Goal: Information Seeking & Learning: Learn about a topic

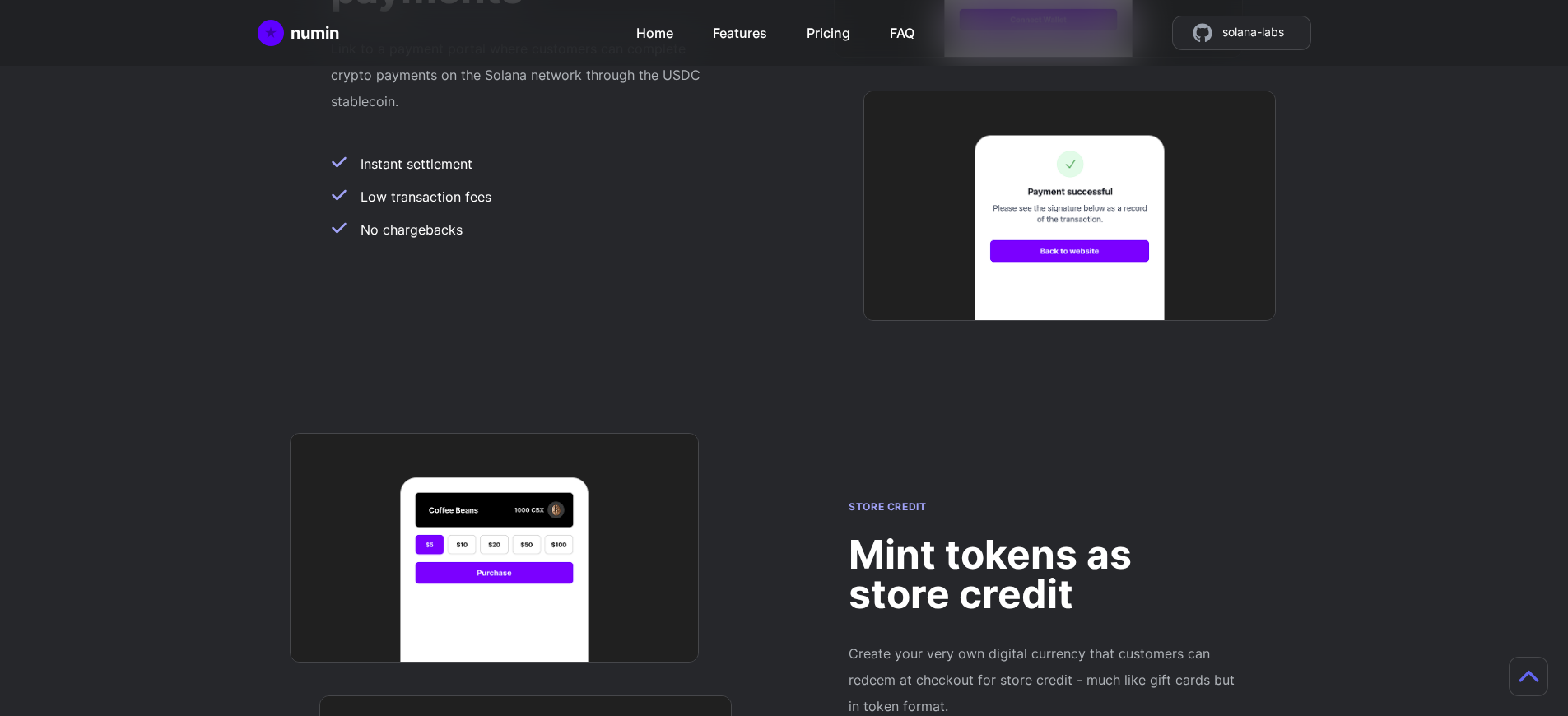
click at [1043, 536] on h2 "Mint tokens as store credit" at bounding box center [1042, 575] width 388 height 79
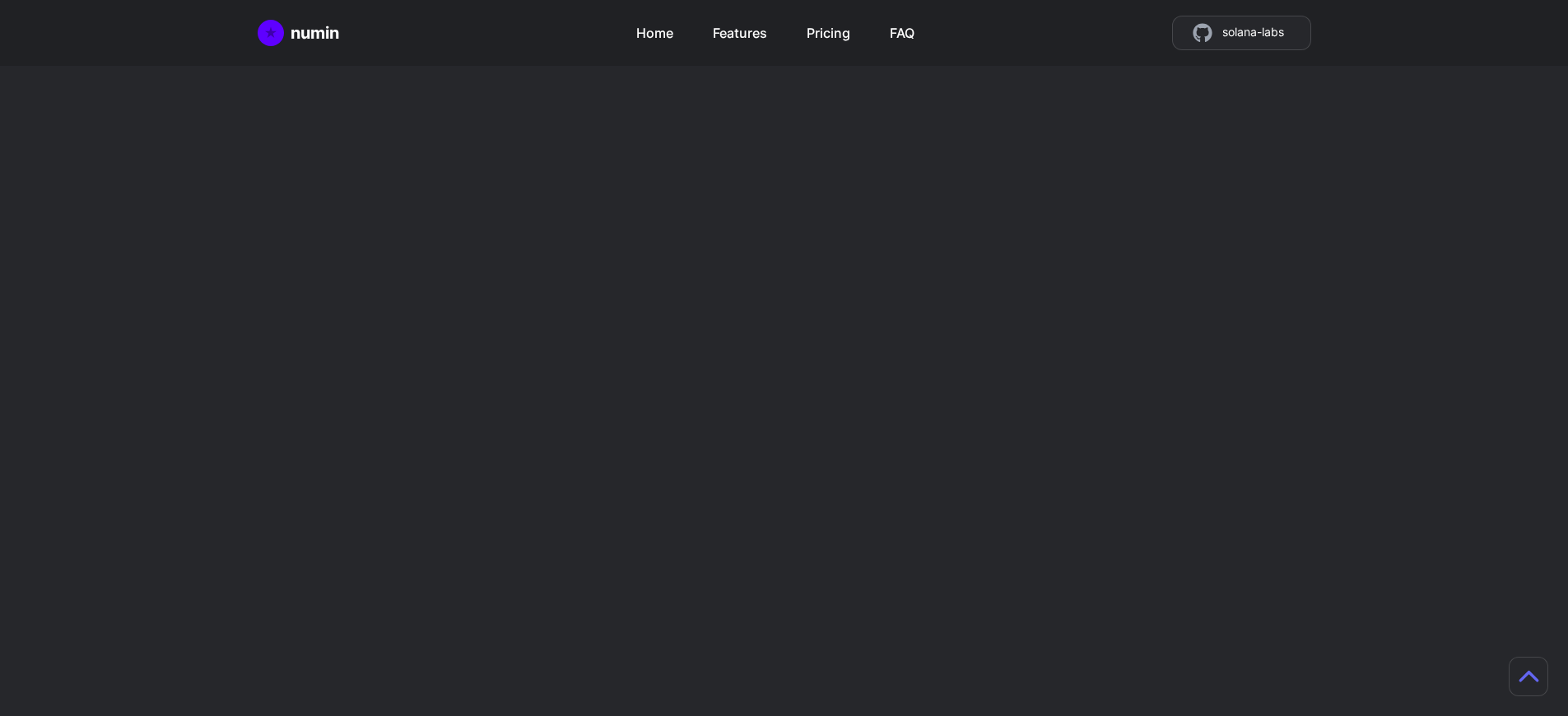
scroll to position [1454, 0]
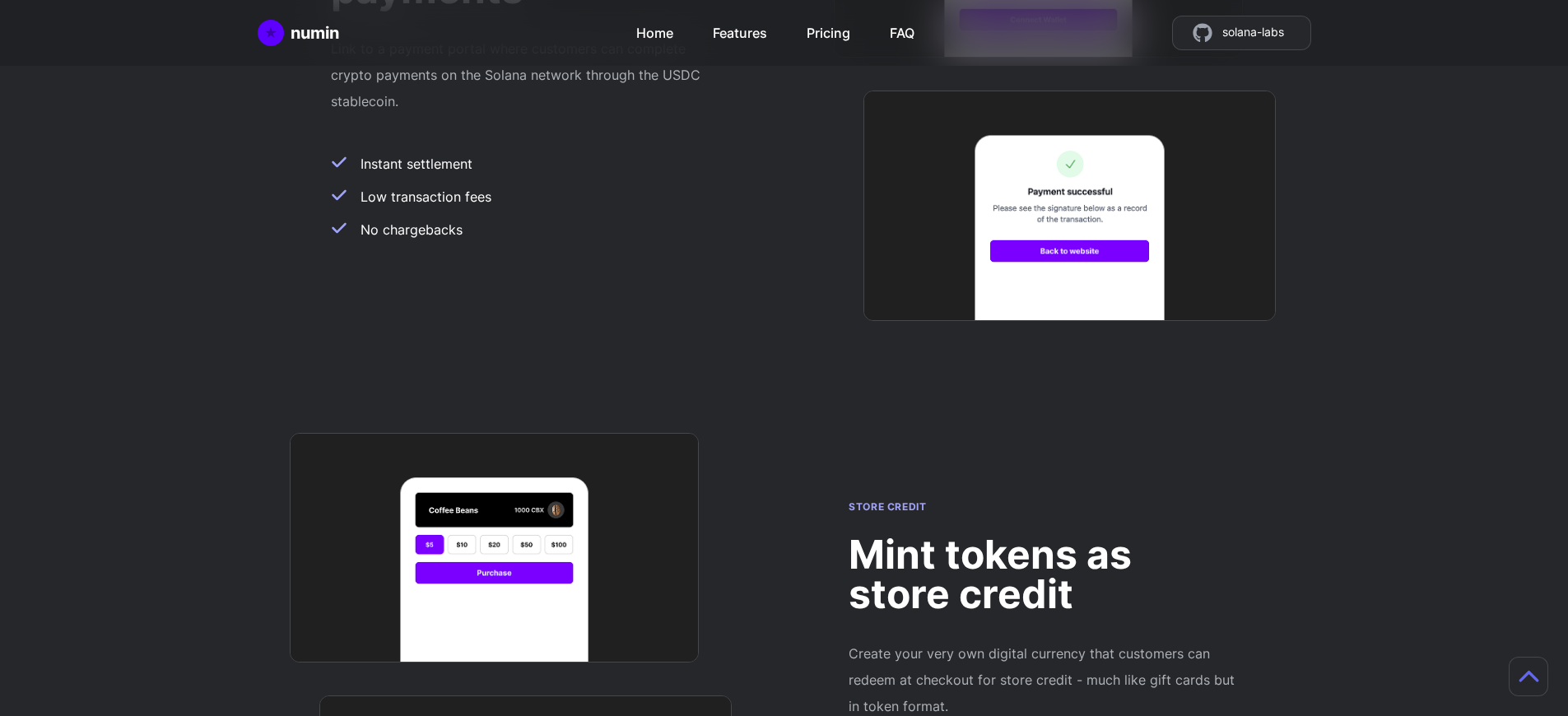
click at [1043, 536] on h2 "Mint tokens as store credit" at bounding box center [1042, 575] width 388 height 79
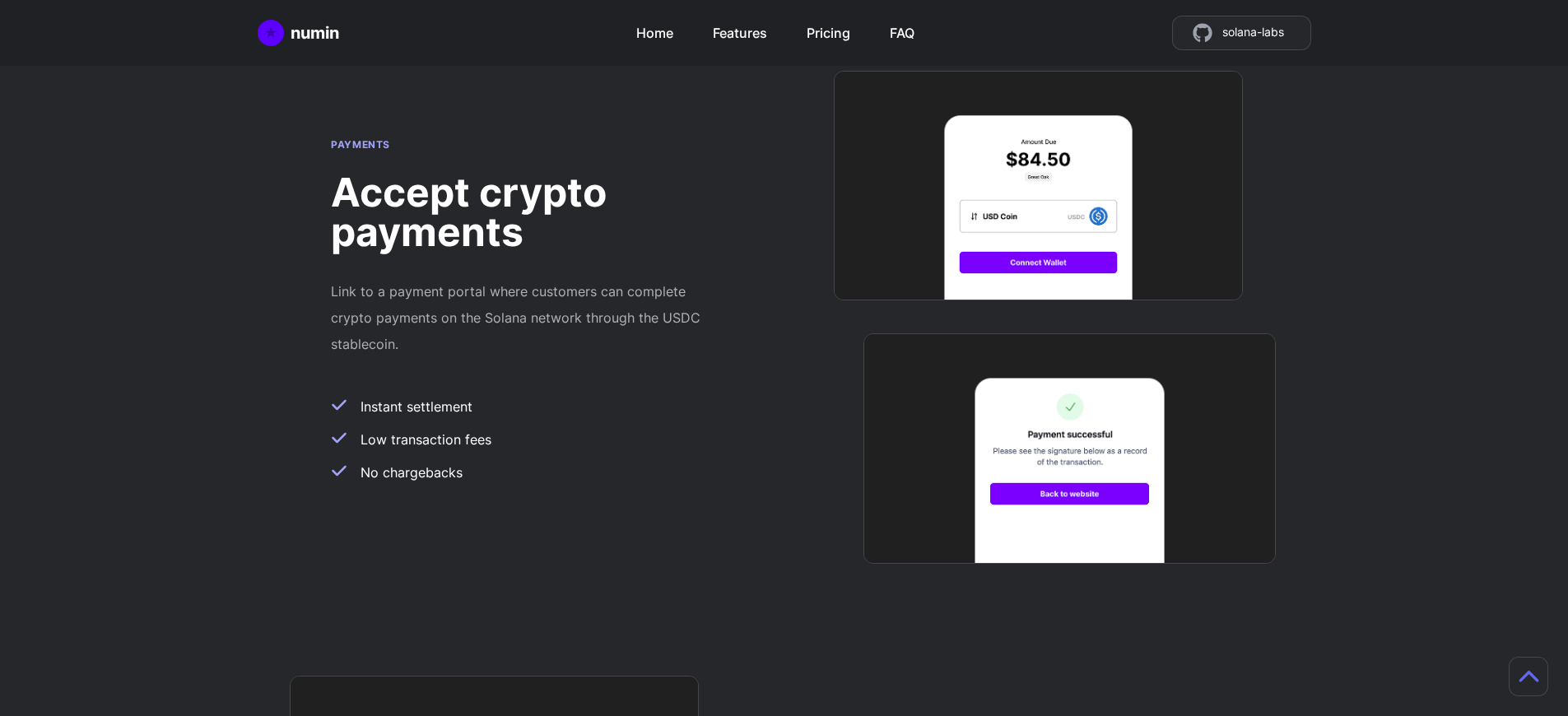
scroll to position [1311, 12]
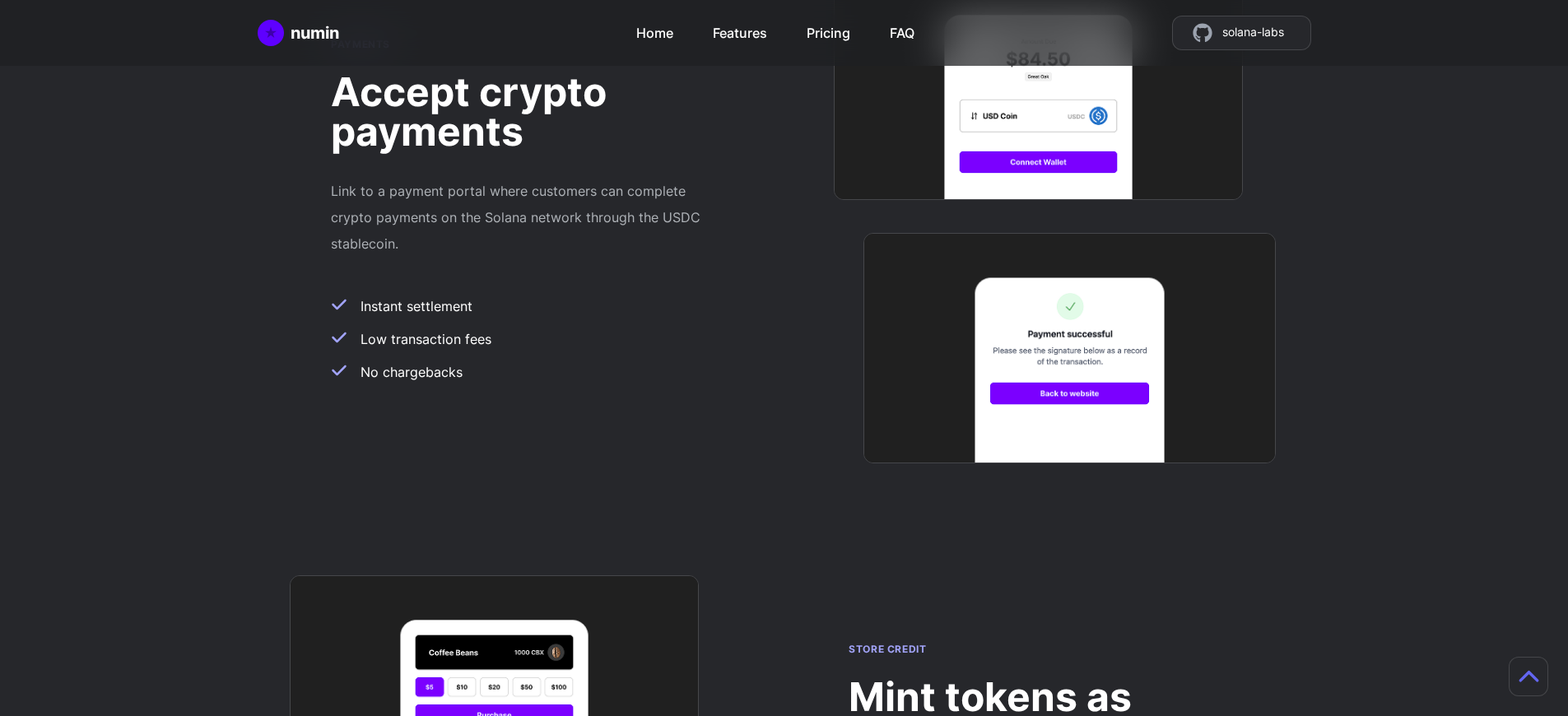
click at [1031, 678] on h2 "Mint tokens as store credit" at bounding box center [1042, 717] width 388 height 79
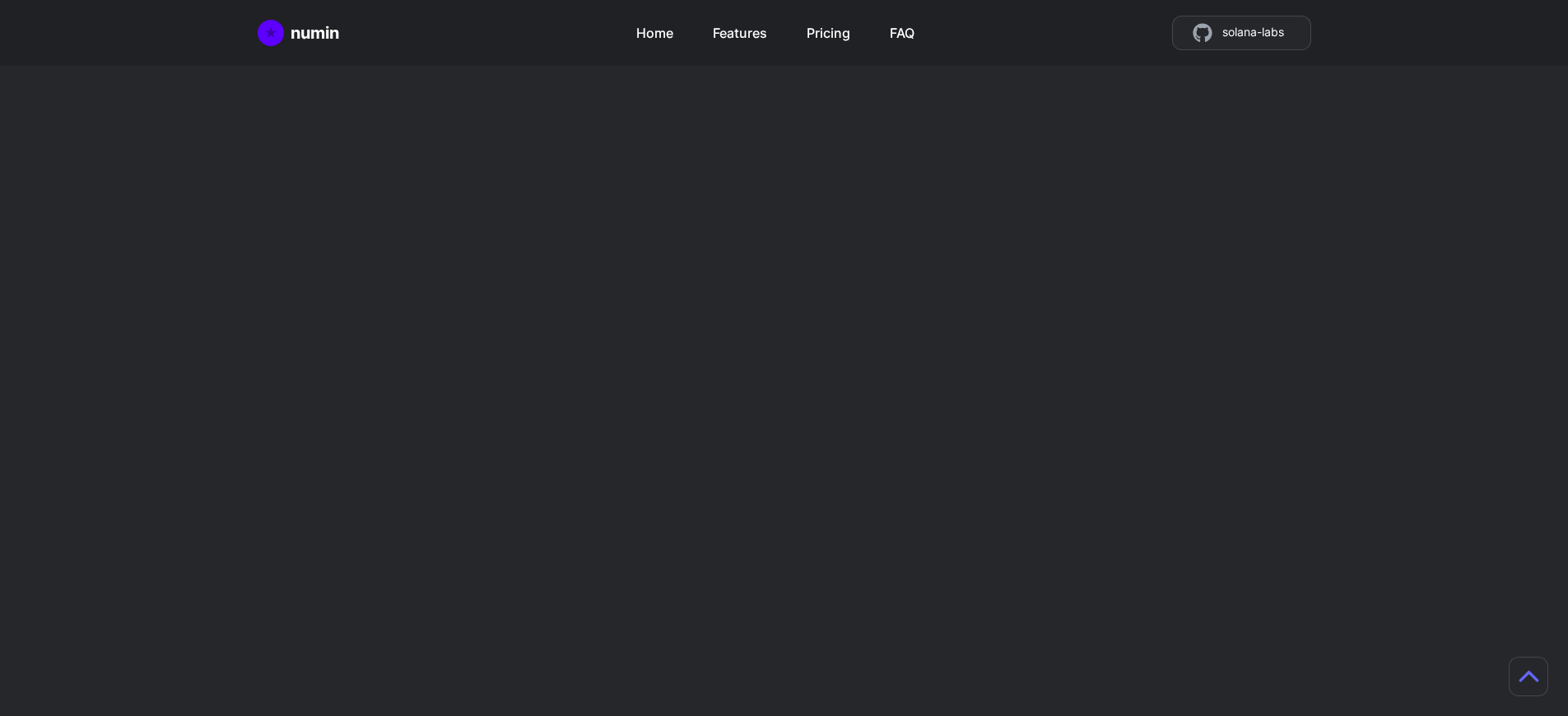
click at [1043, 536] on h2 "Mint tokens as store credit" at bounding box center [1042, 575] width 388 height 79
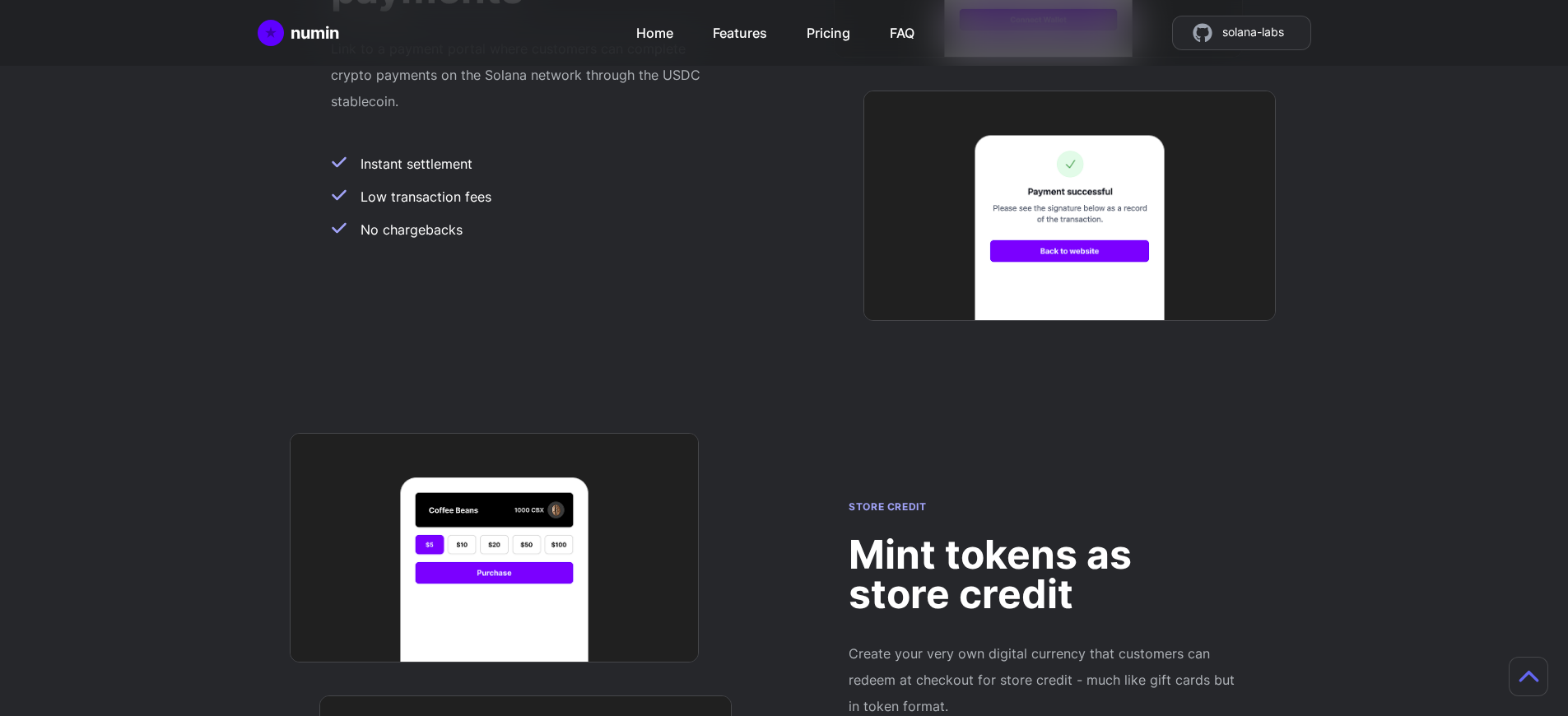
click at [1043, 536] on h2 "Mint tokens as store credit" at bounding box center [1042, 575] width 388 height 79
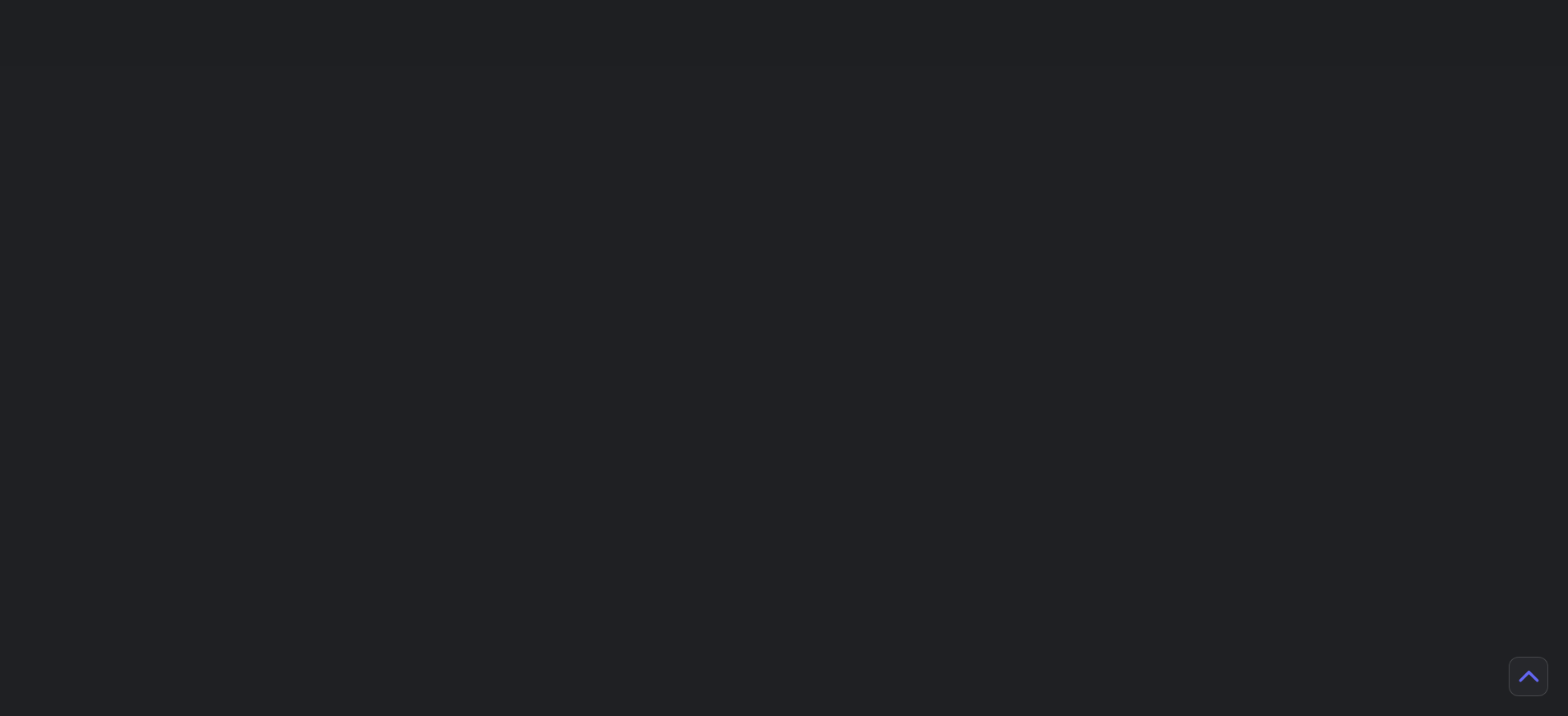
scroll to position [4264, 0]
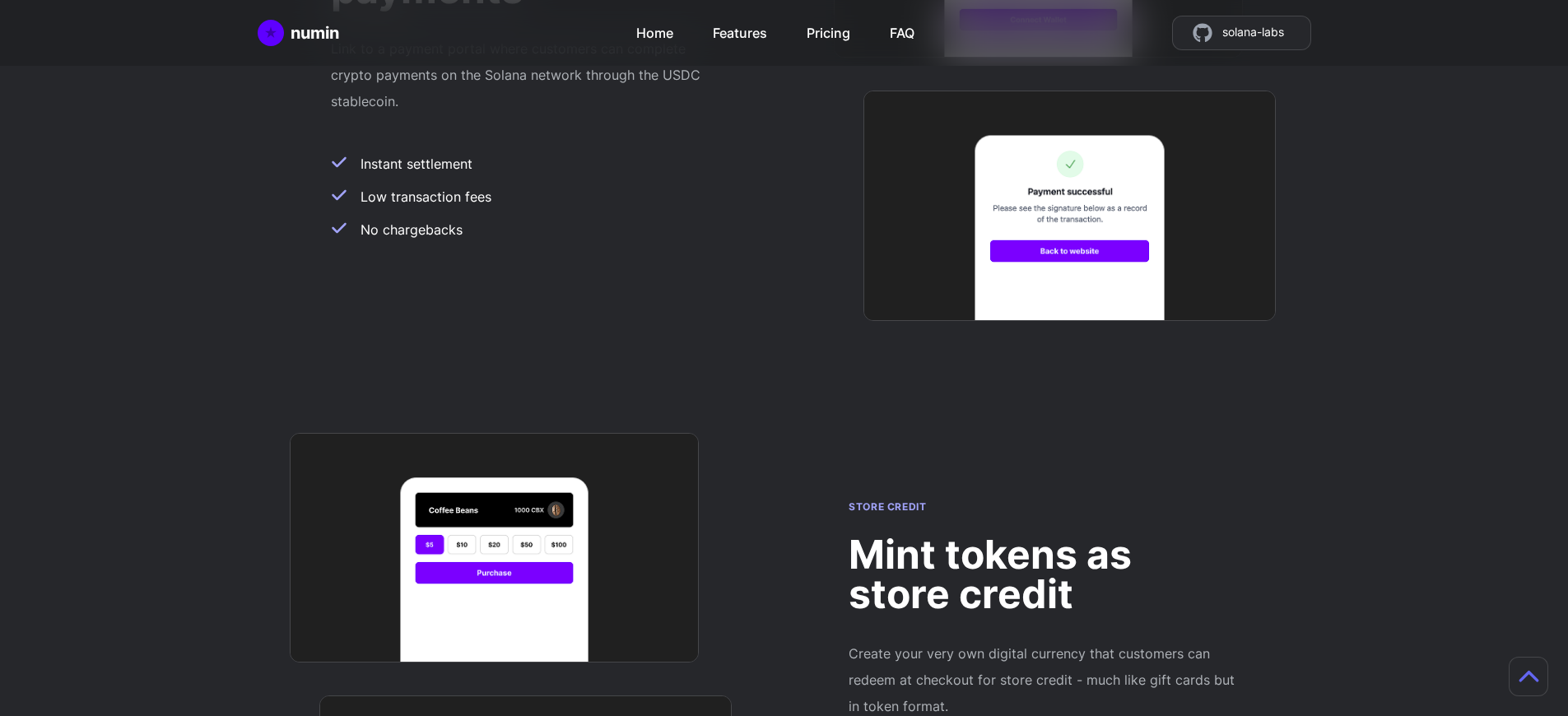
click at [1043, 536] on h2 "Mint tokens as store credit" at bounding box center [1042, 575] width 388 height 79
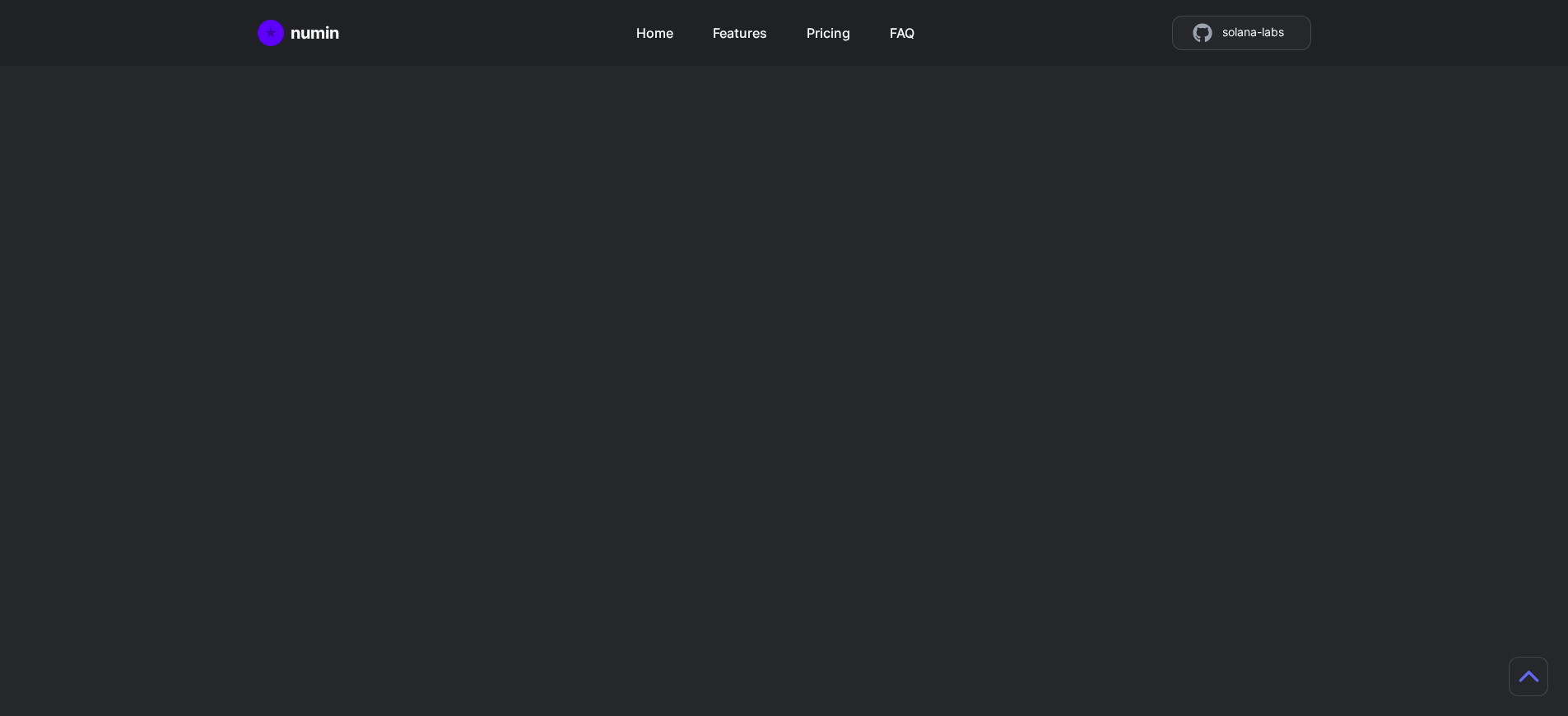
scroll to position [4264, 0]
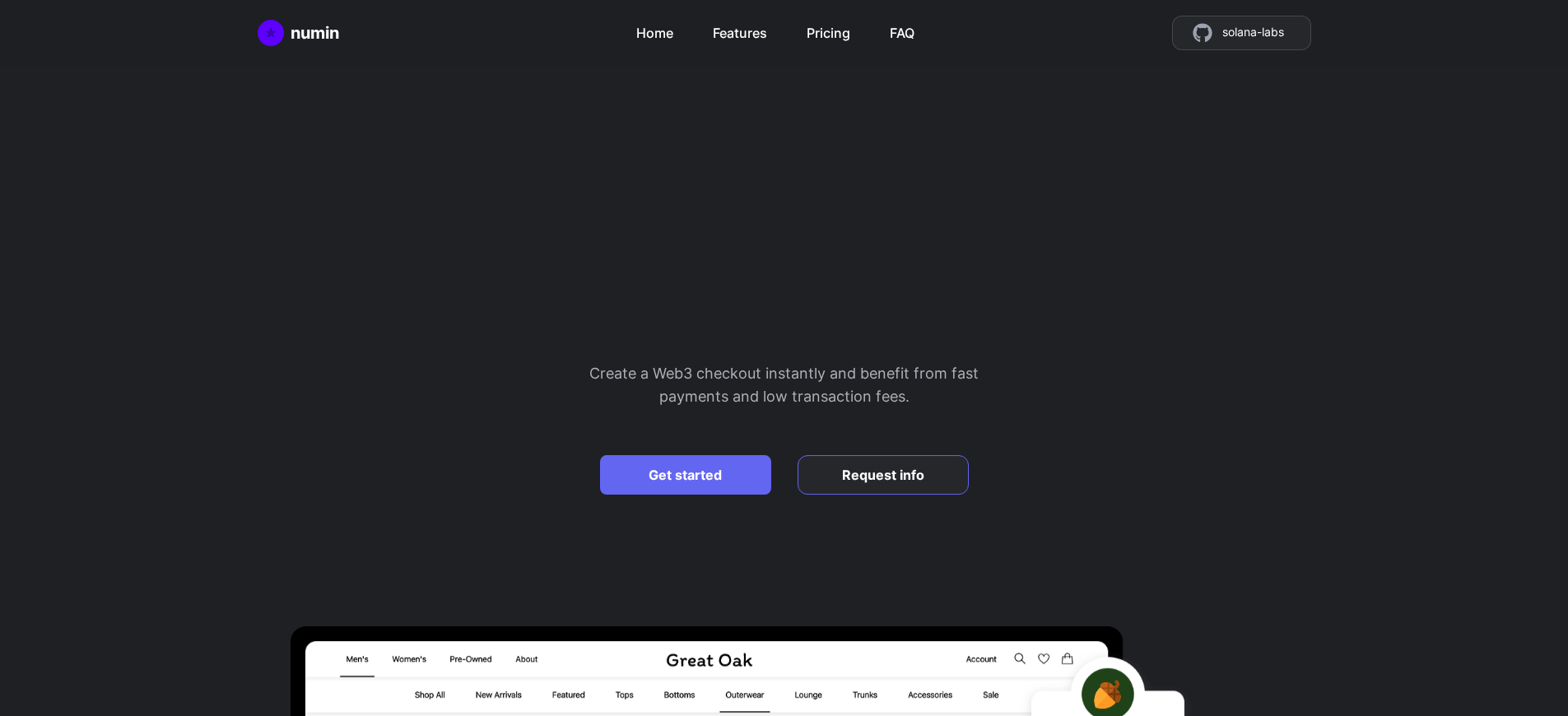
scroll to position [4264, 0]
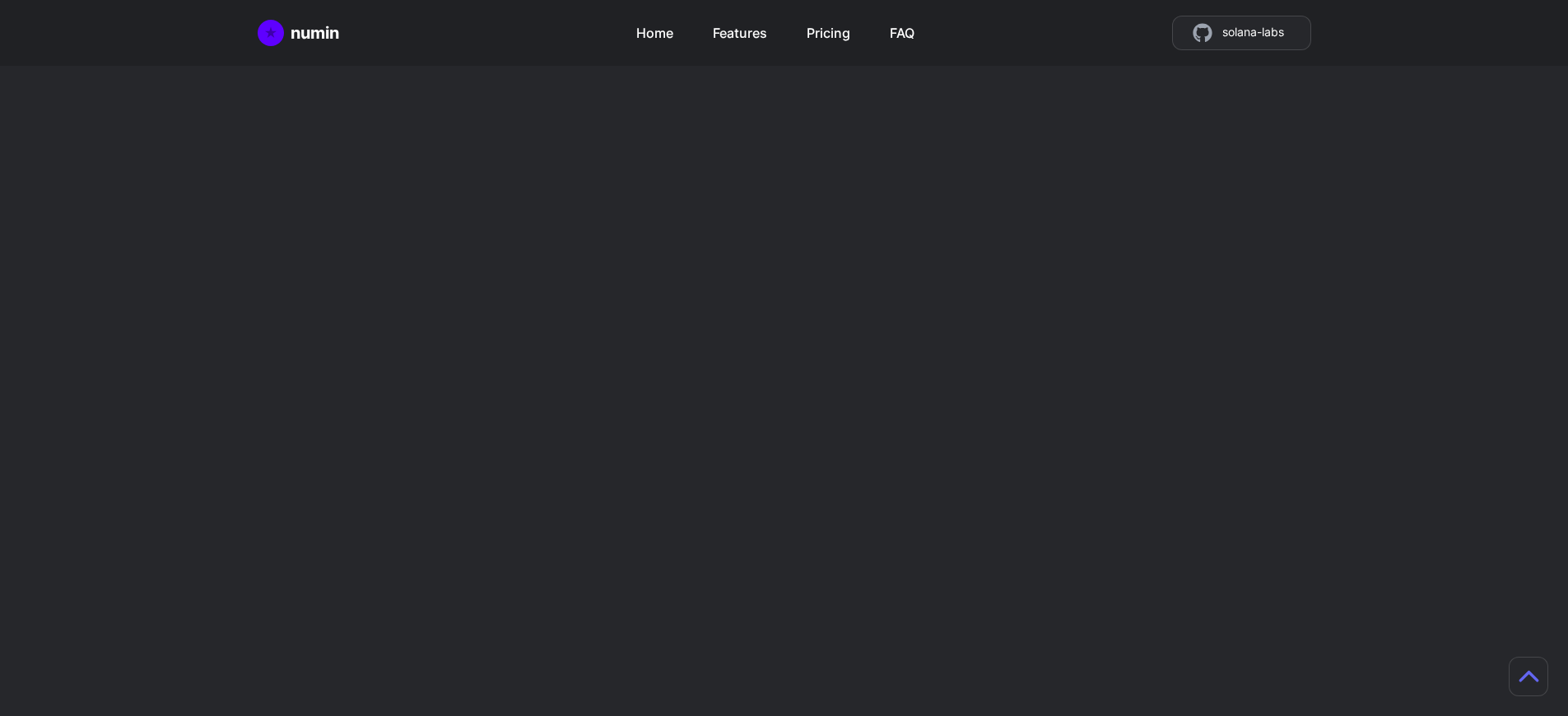
click at [1043, 536] on h2 "Mint tokens as store credit" at bounding box center [1042, 575] width 388 height 79
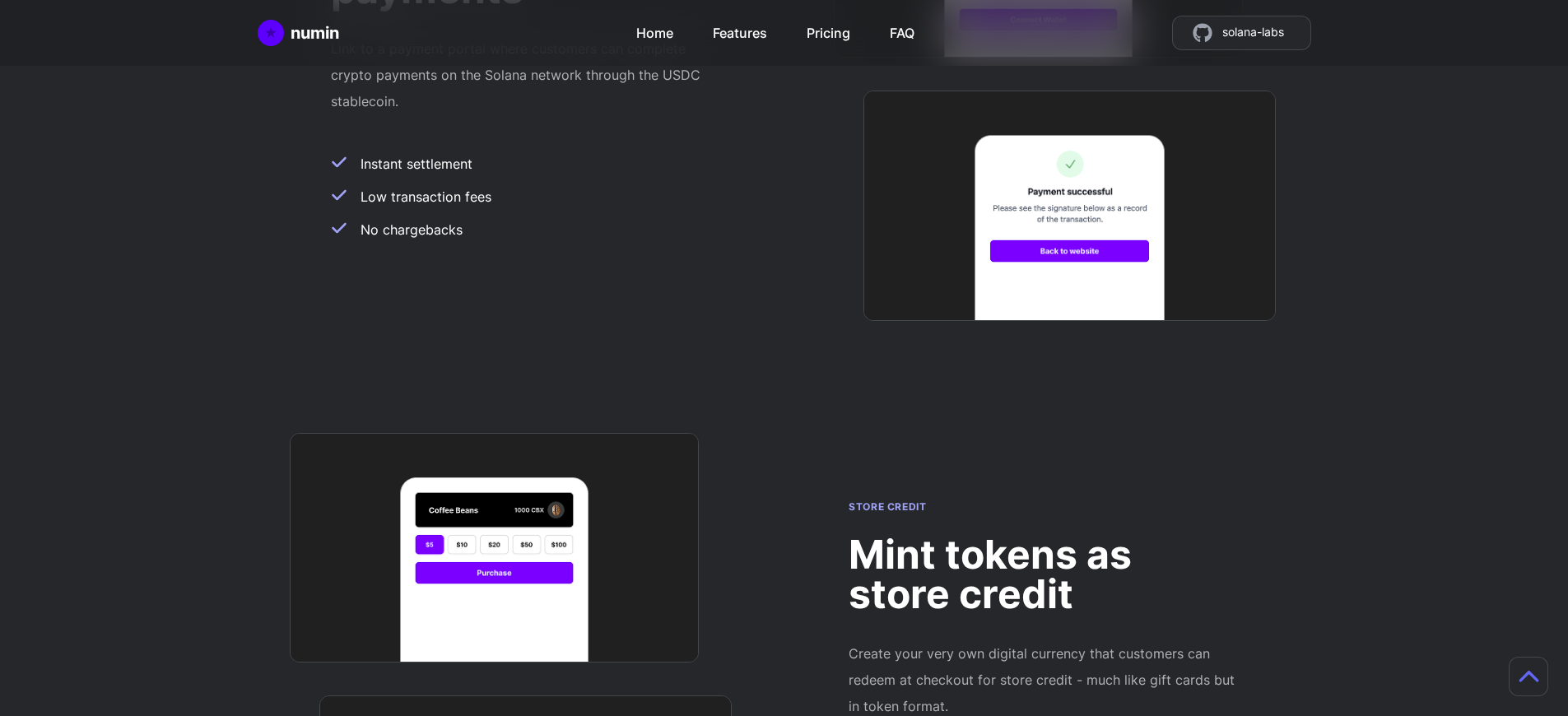
click at [1043, 536] on h2 "Mint tokens as store credit" at bounding box center [1042, 575] width 388 height 79
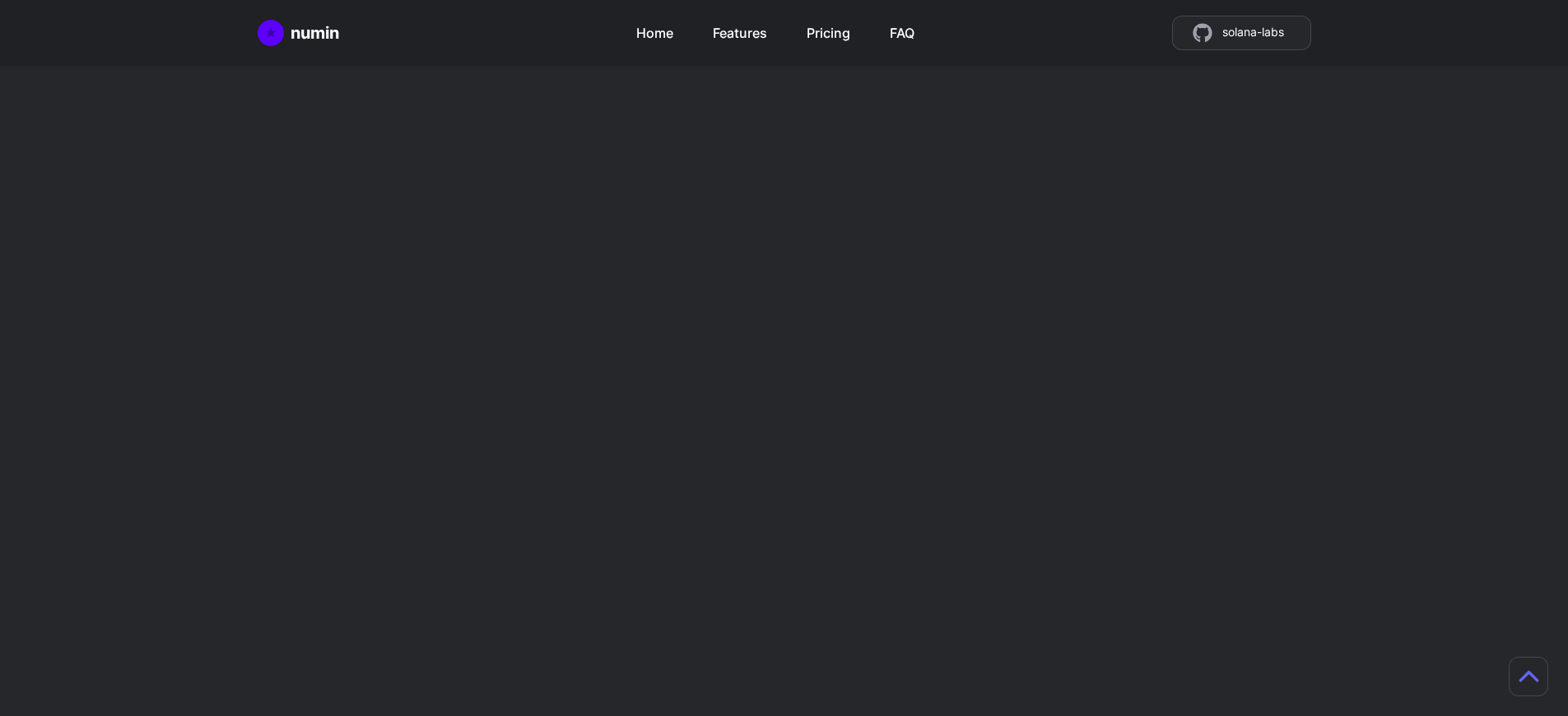
click at [1043, 536] on h2 "Mint tokens as store credit" at bounding box center [1042, 575] width 388 height 79
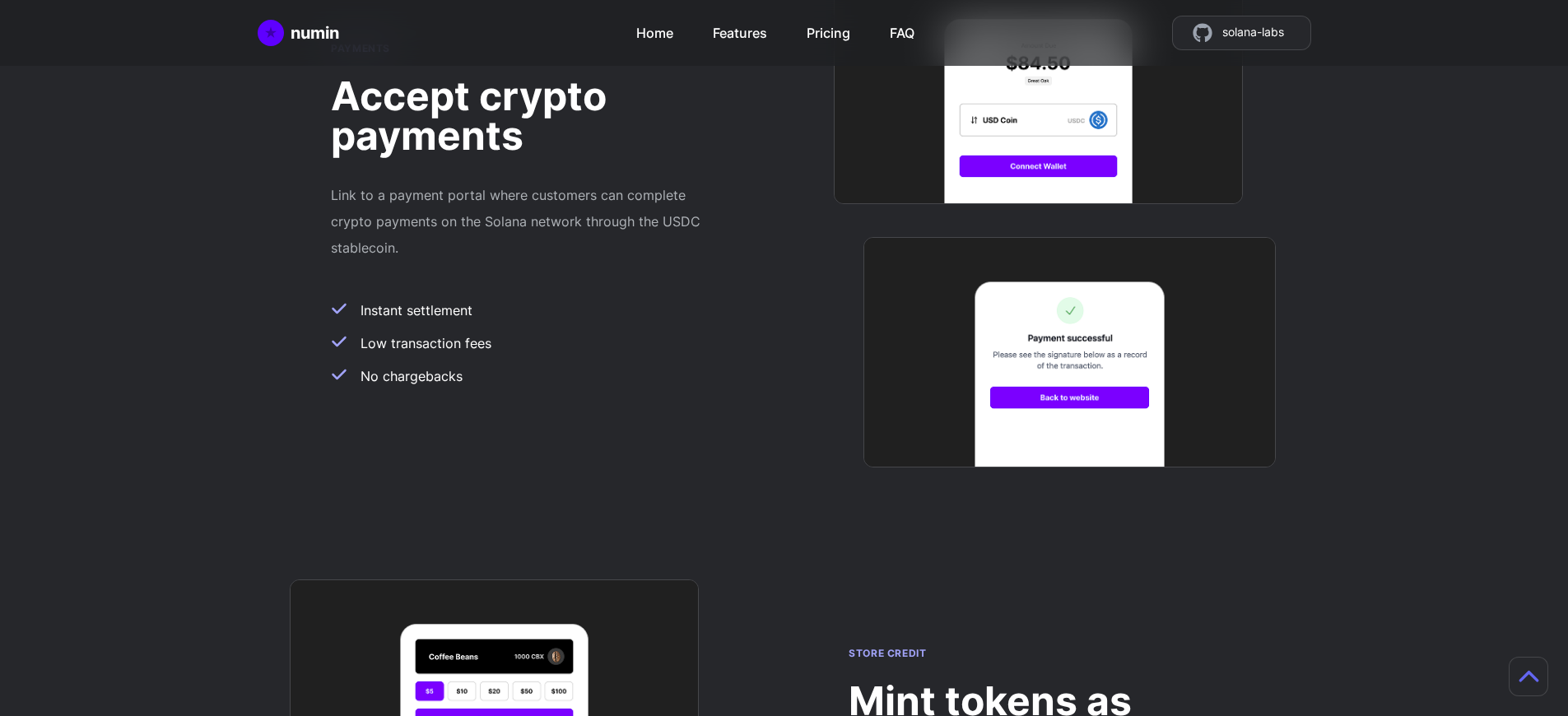
scroll to position [1311, 12]
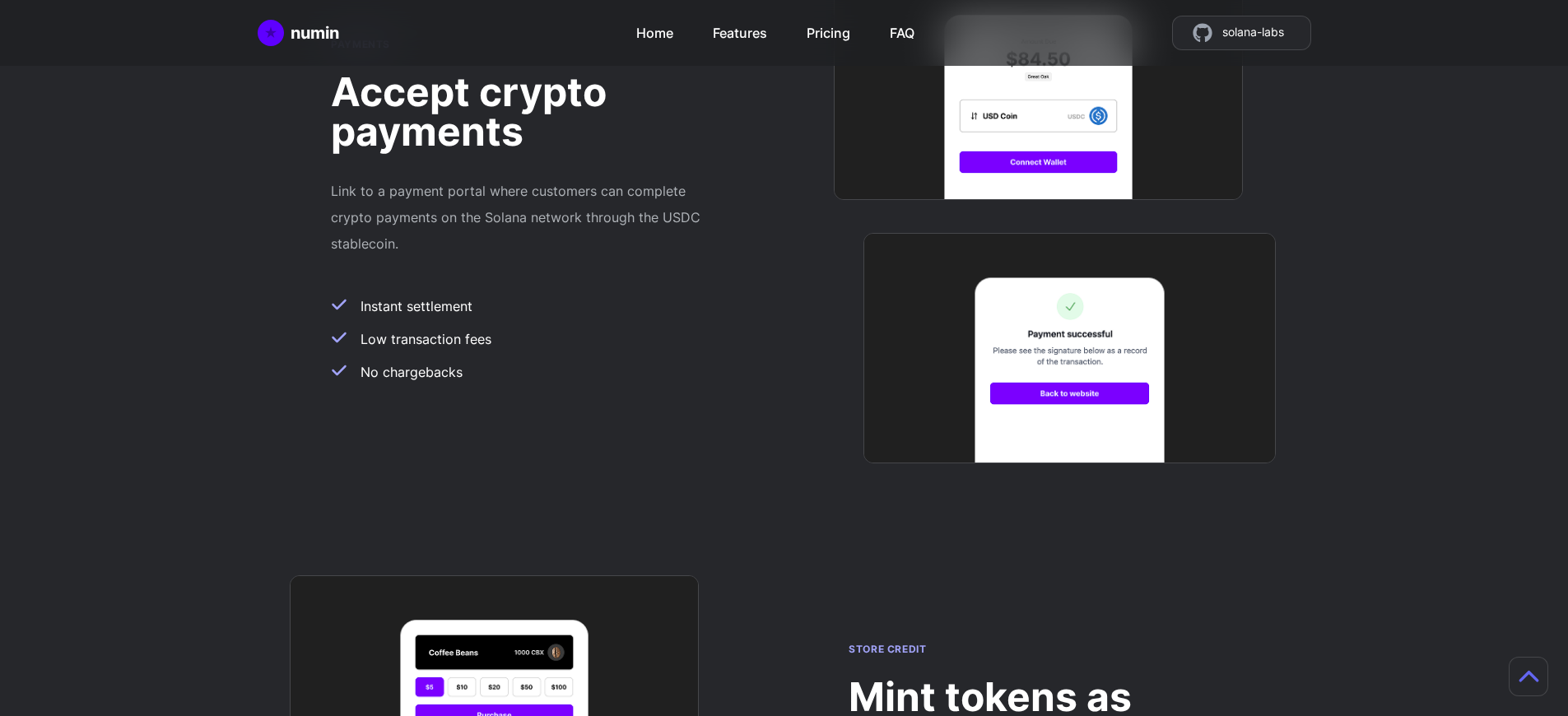
click at [1031, 678] on h2 "Mint tokens as store credit" at bounding box center [1042, 717] width 388 height 79
click at [513, 40] on div "numin Home Features Pricing FAQ solana-labs" at bounding box center [784, 32] width 1054 height 34
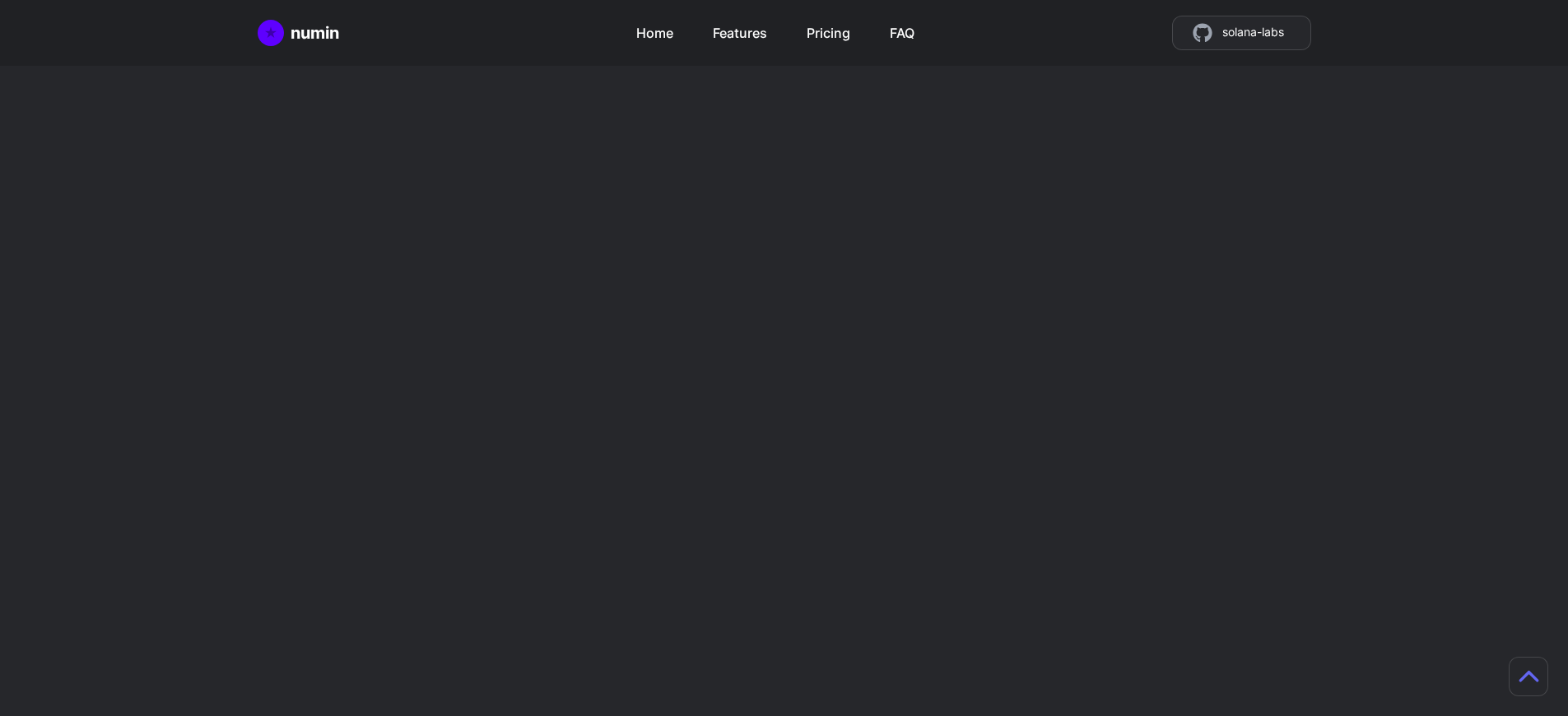
click at [1043, 536] on h2 "Mint tokens as store credit" at bounding box center [1042, 575] width 388 height 79
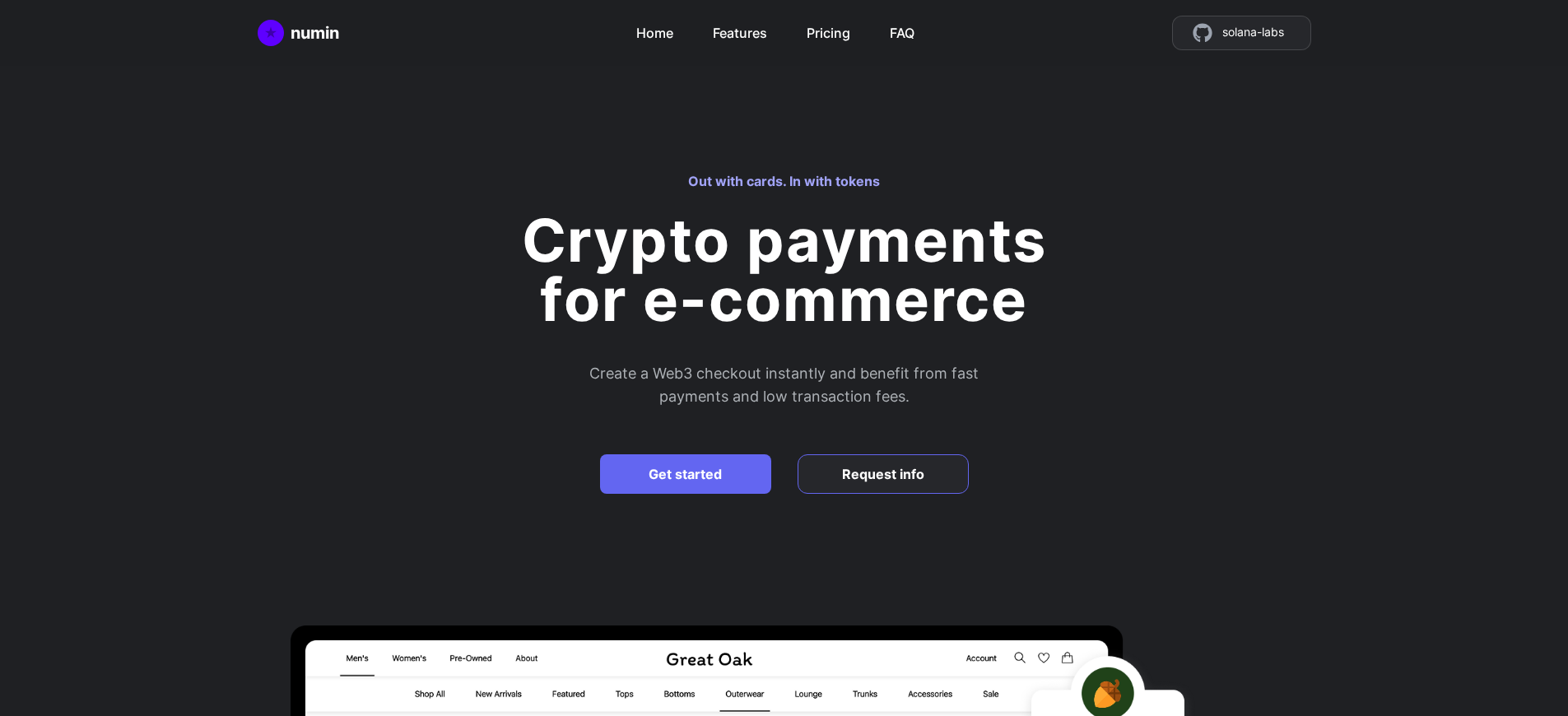
scroll to position [1454, 0]
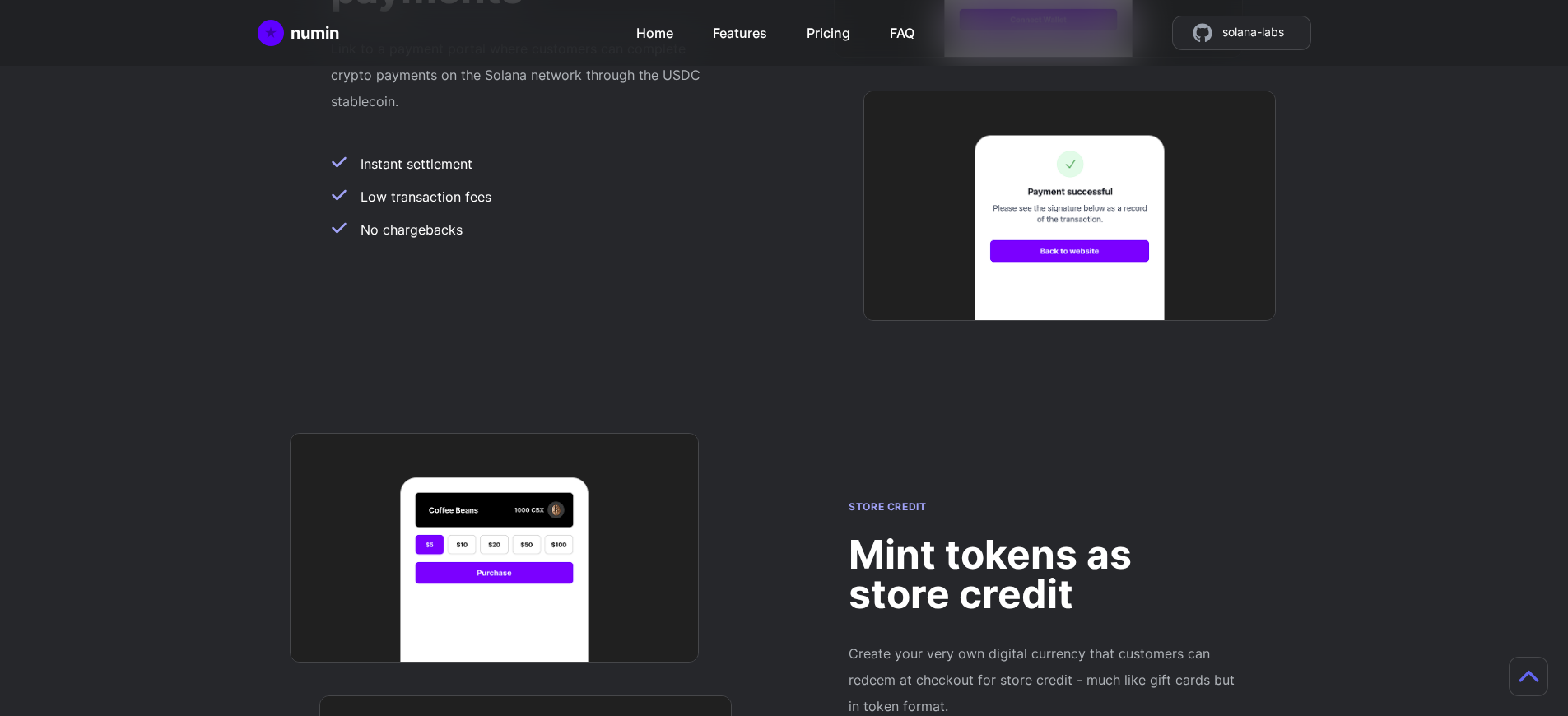
click at [1043, 536] on h2 "Mint tokens as store credit" at bounding box center [1042, 575] width 388 height 79
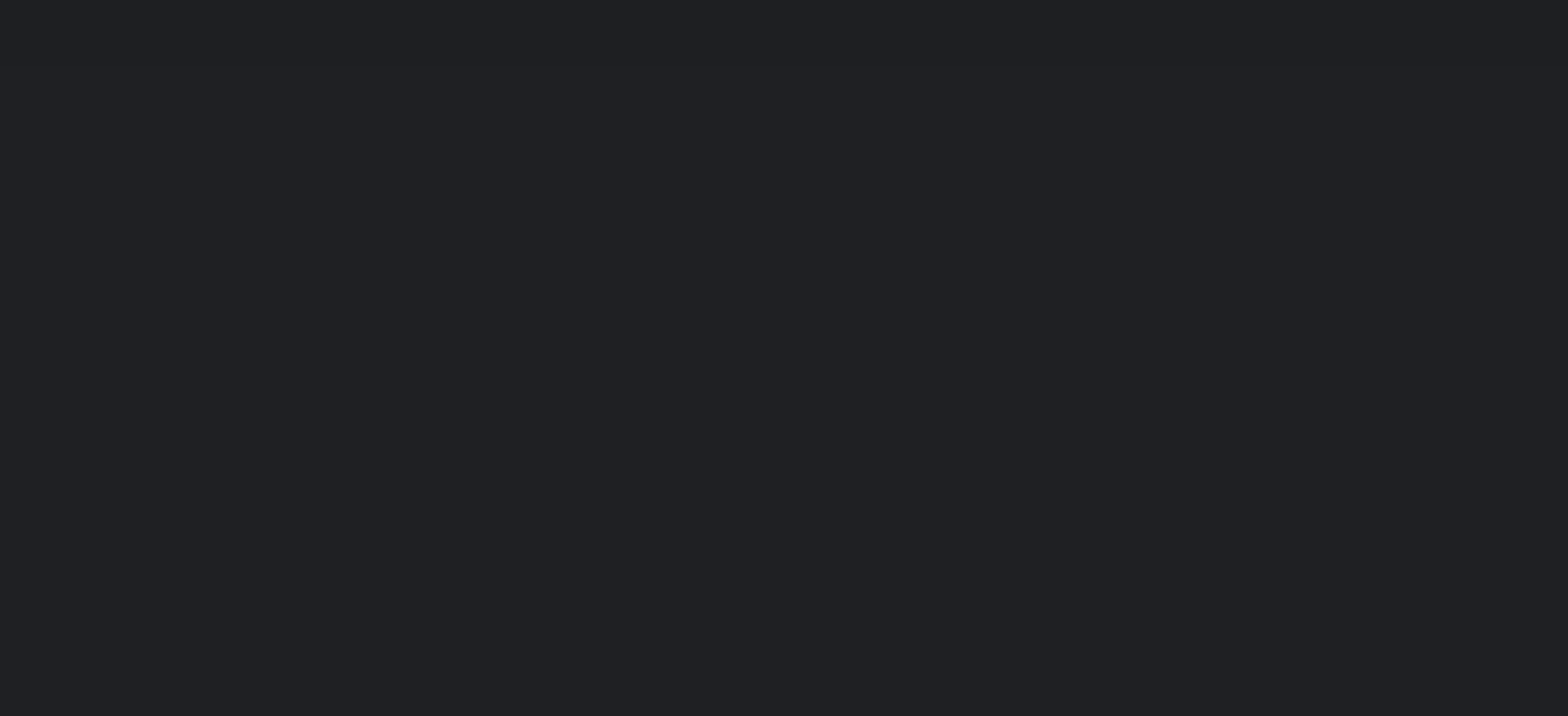
click at [791, 390] on h2 "Create a Web3 checkout instantly and benefit from fast payments and low transac…" at bounding box center [784, 391] width 740 height 47
